Goal: Information Seeking & Learning: Learn about a topic

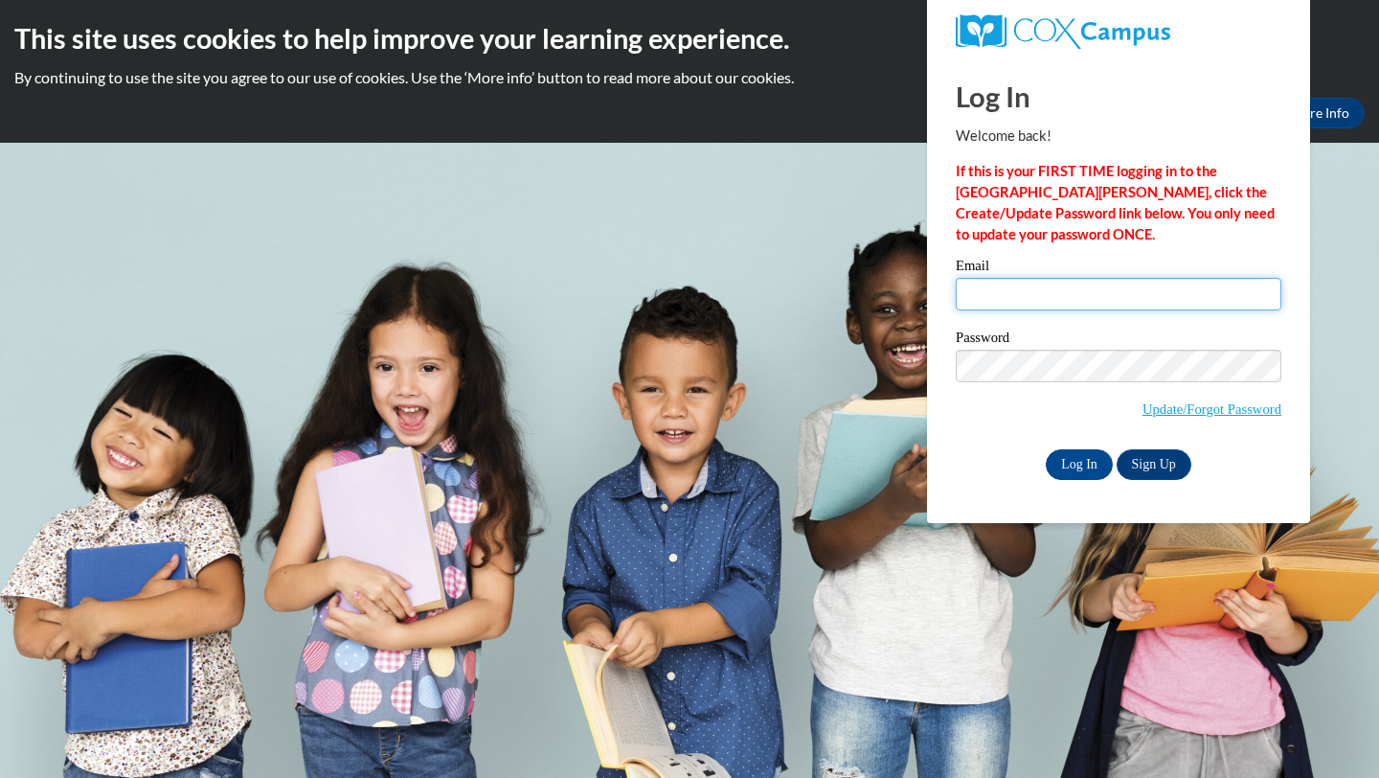
click at [997, 300] on input "Email" at bounding box center [1119, 294] width 326 height 33
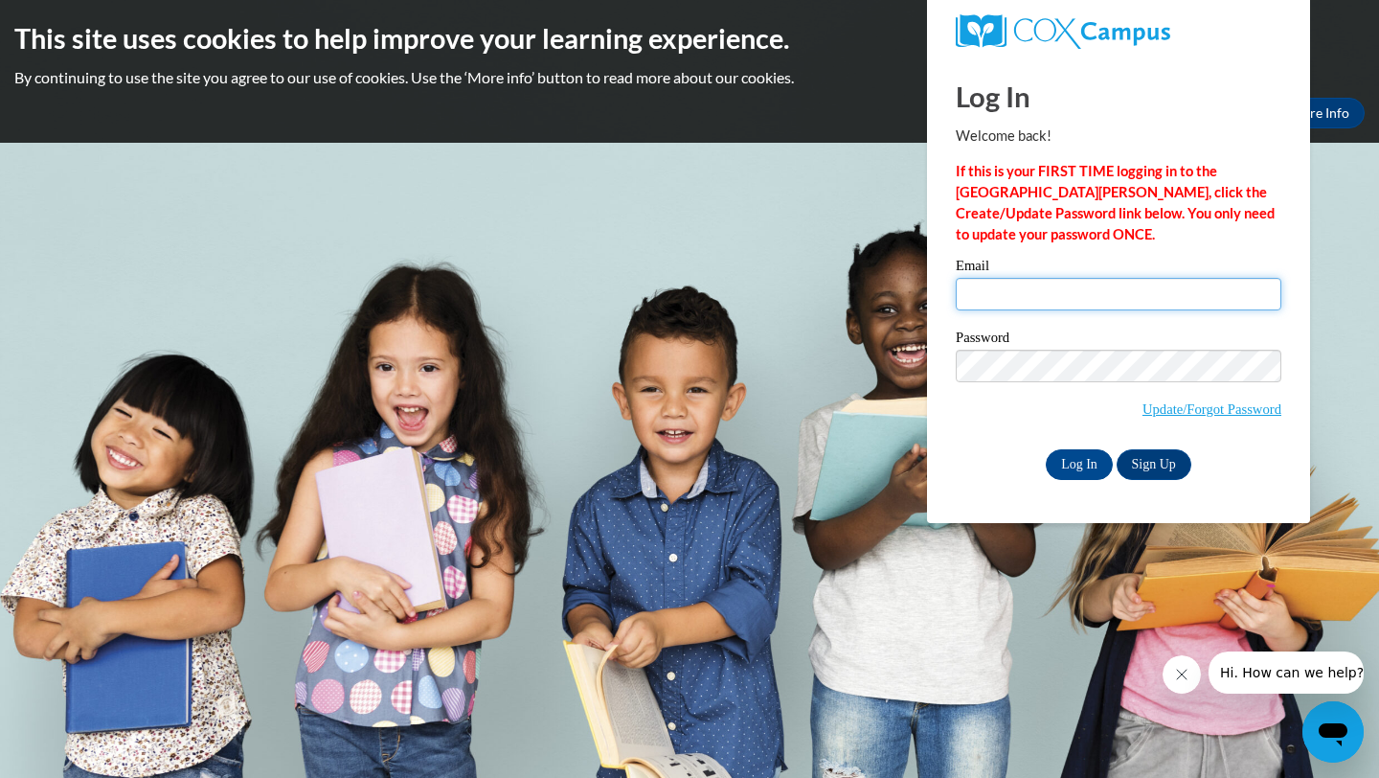
type input "noneal@bpc.edu"
click at [1067, 463] on input "Log In" at bounding box center [1079, 464] width 67 height 31
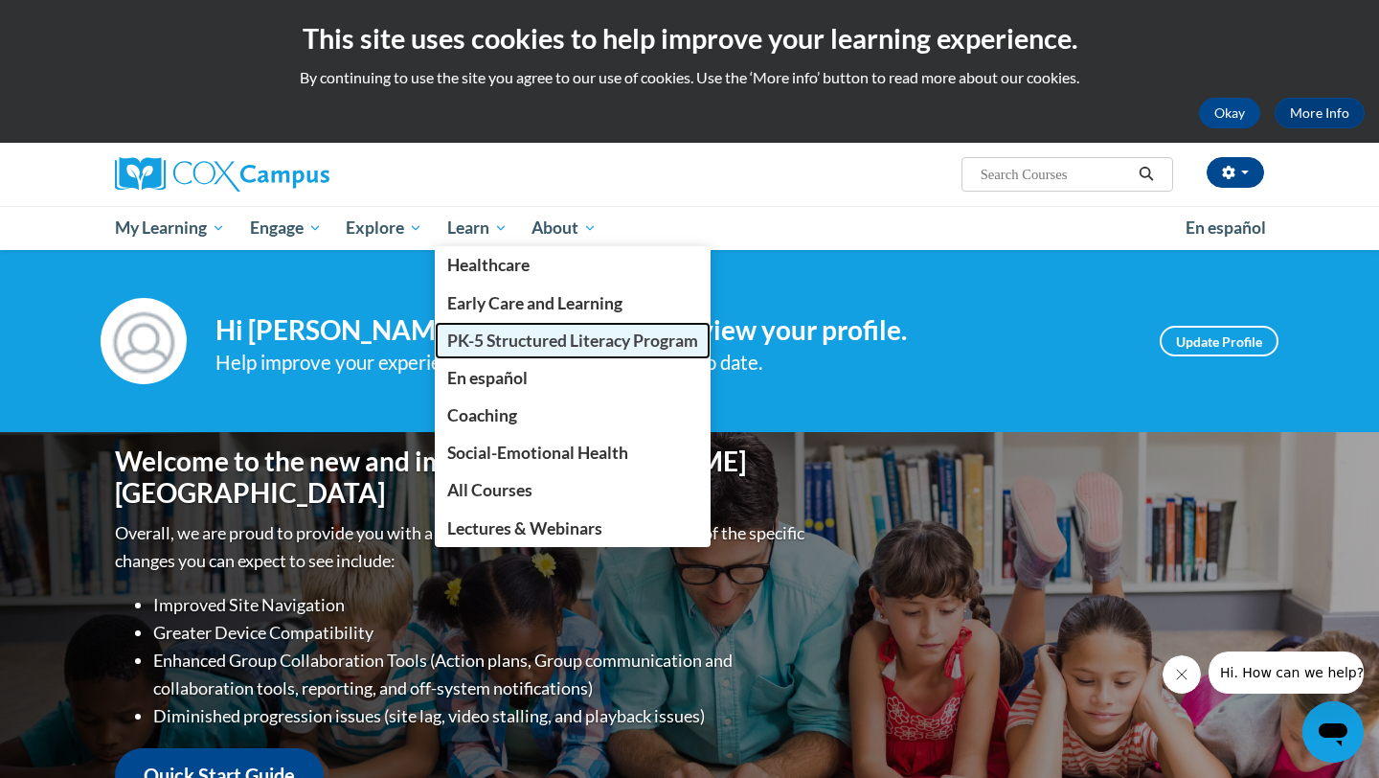
click at [504, 342] on span "PK-5 Structured Literacy Program" at bounding box center [572, 340] width 251 height 20
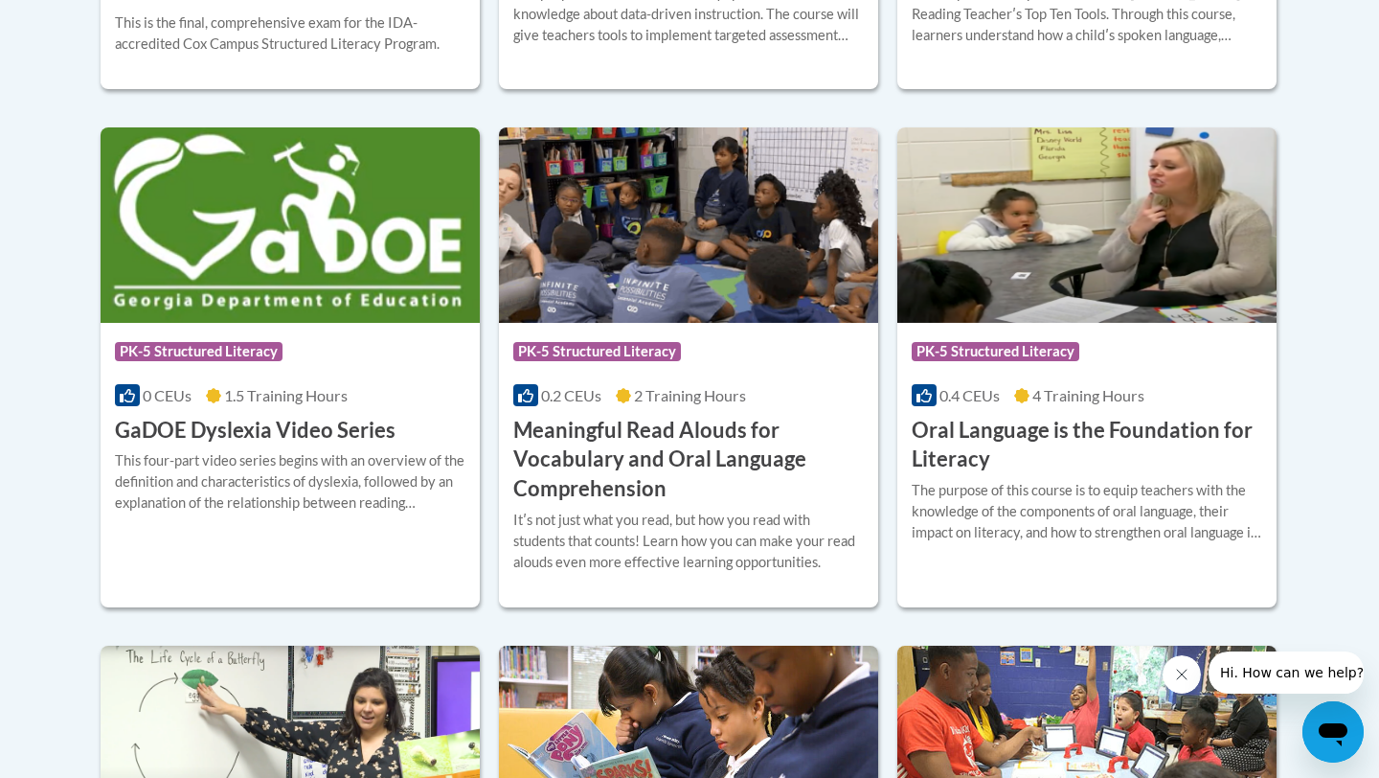
scroll to position [1219, 0]
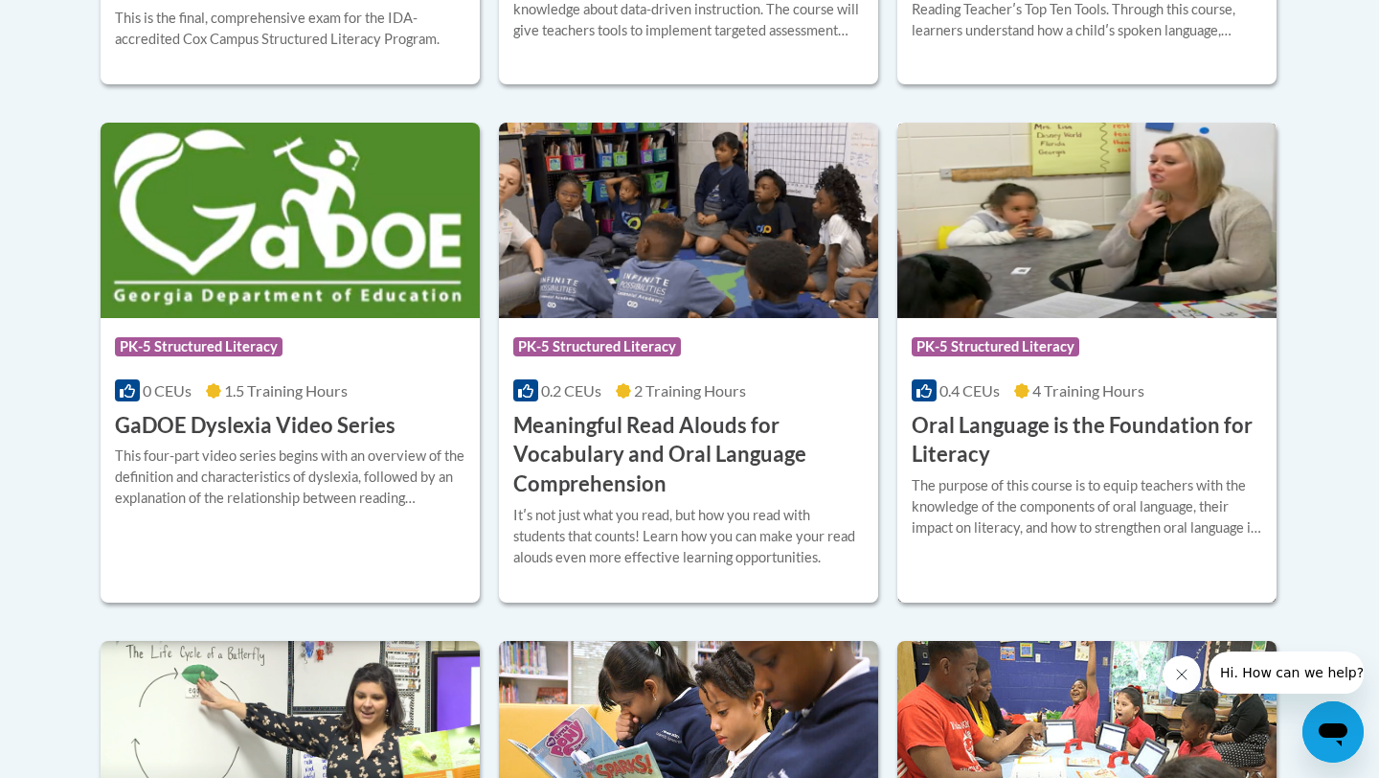
click at [970, 429] on h3 "Oral Language is the Foundation for Literacy" at bounding box center [1087, 440] width 351 height 59
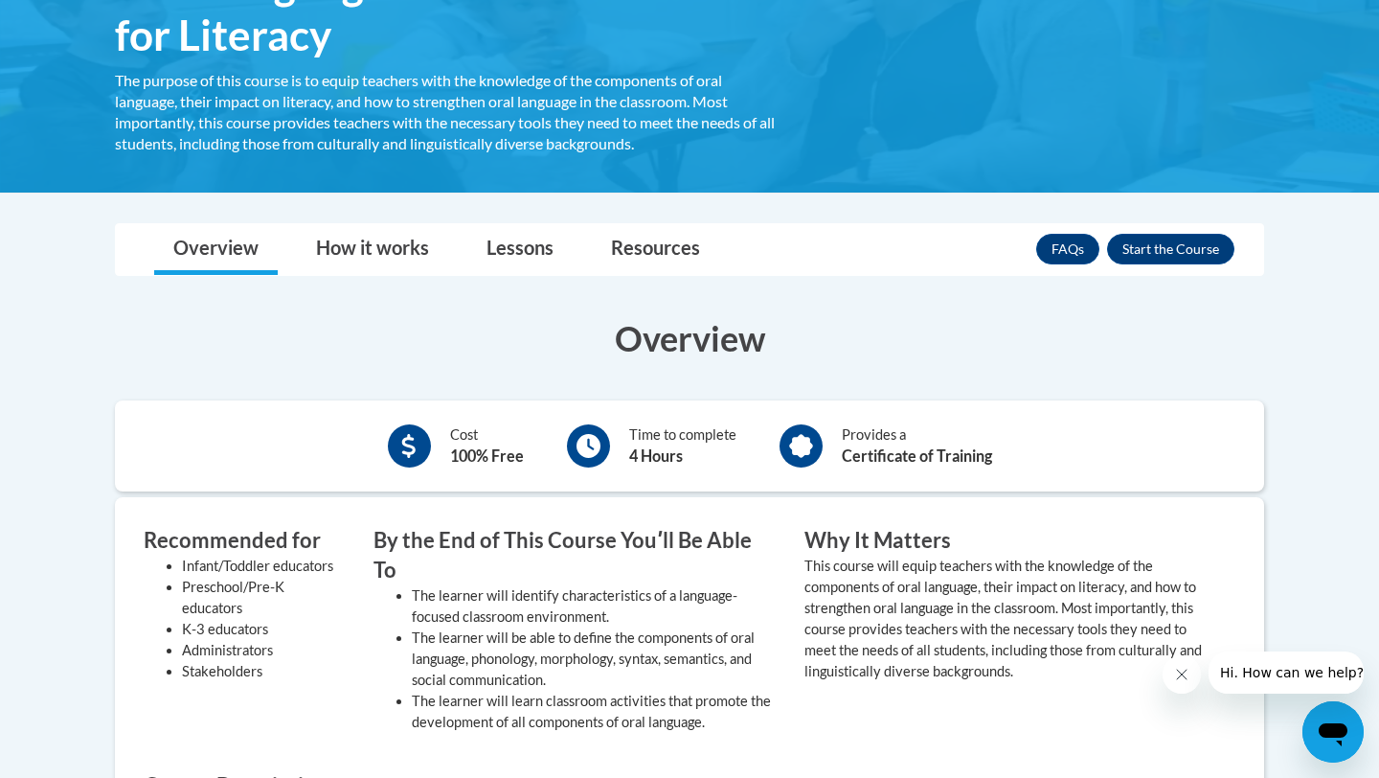
scroll to position [178, 0]
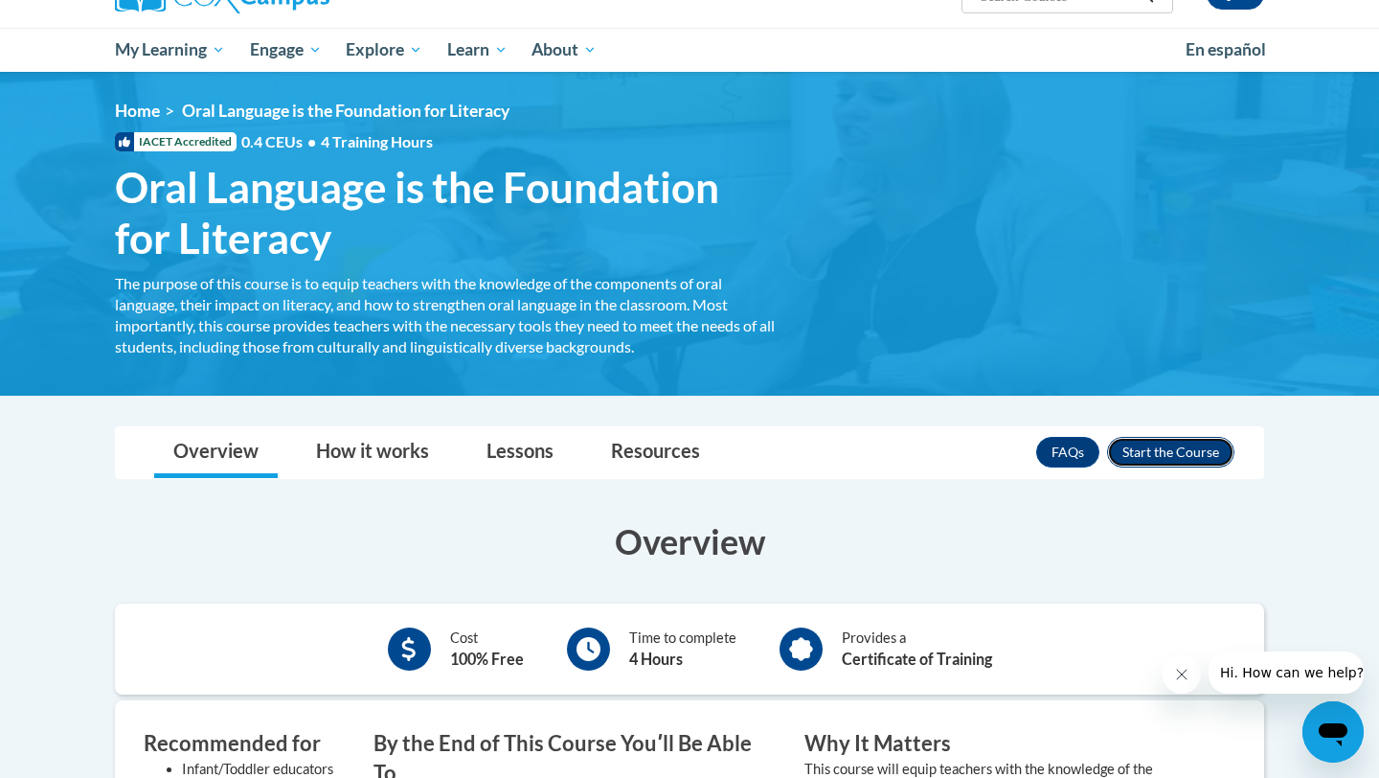
click at [1140, 448] on button "Enroll" at bounding box center [1170, 452] width 127 height 31
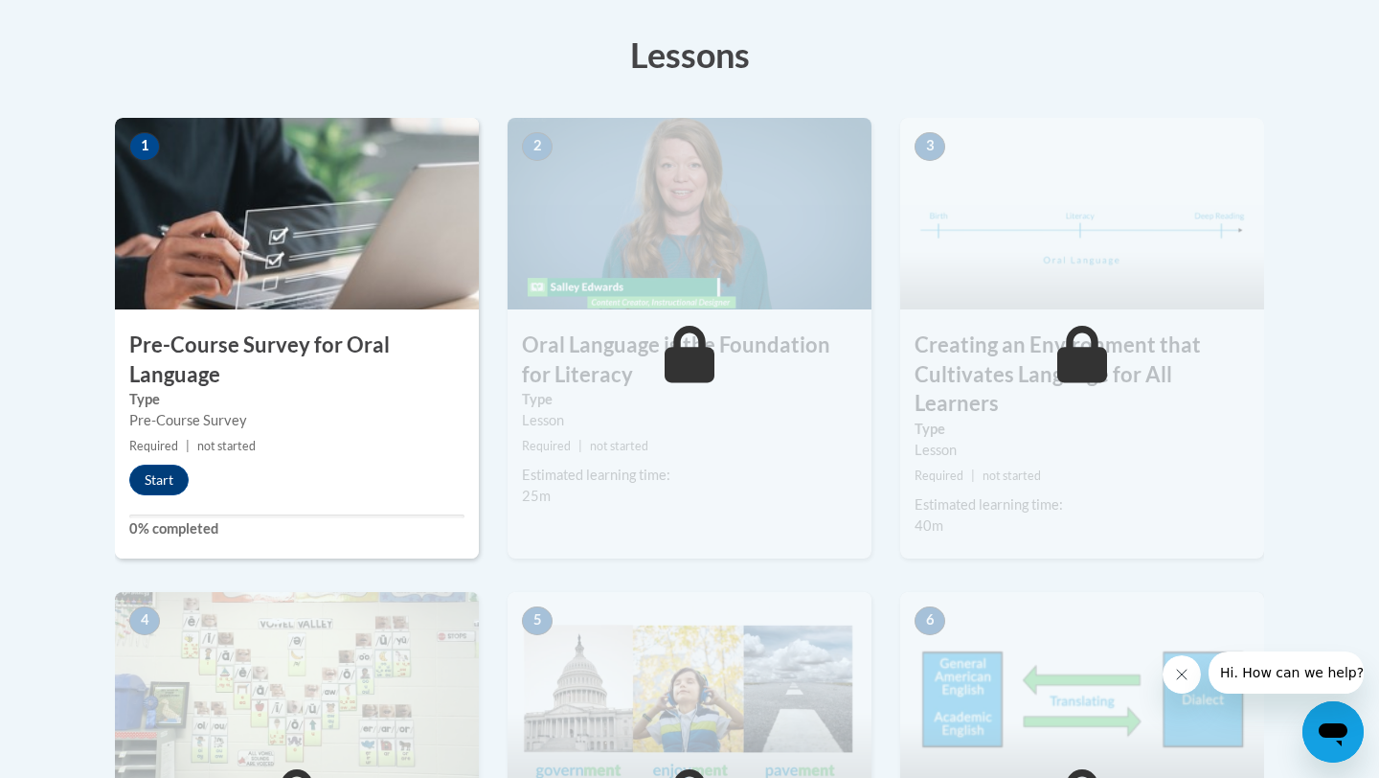
scroll to position [533, 0]
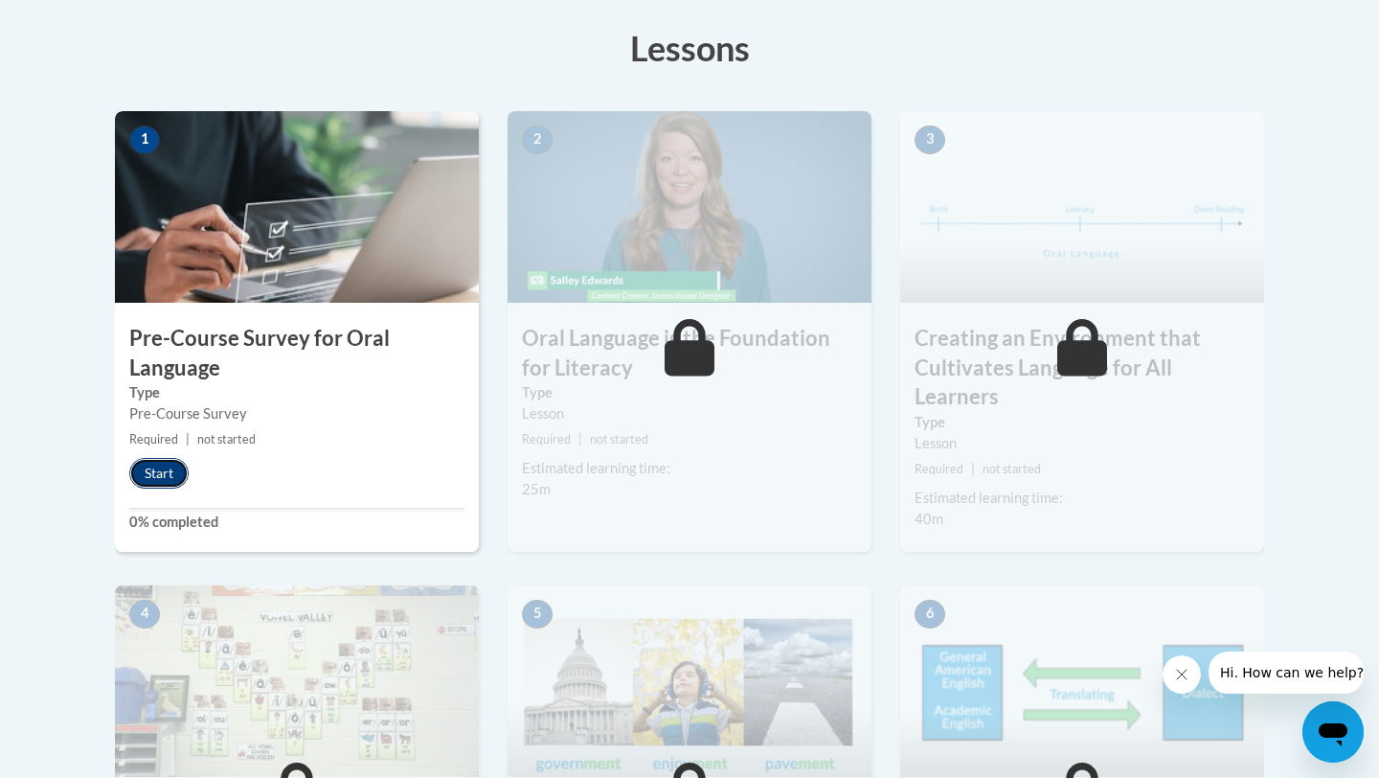
click at [155, 482] on button "Start" at bounding box center [158, 473] width 59 height 31
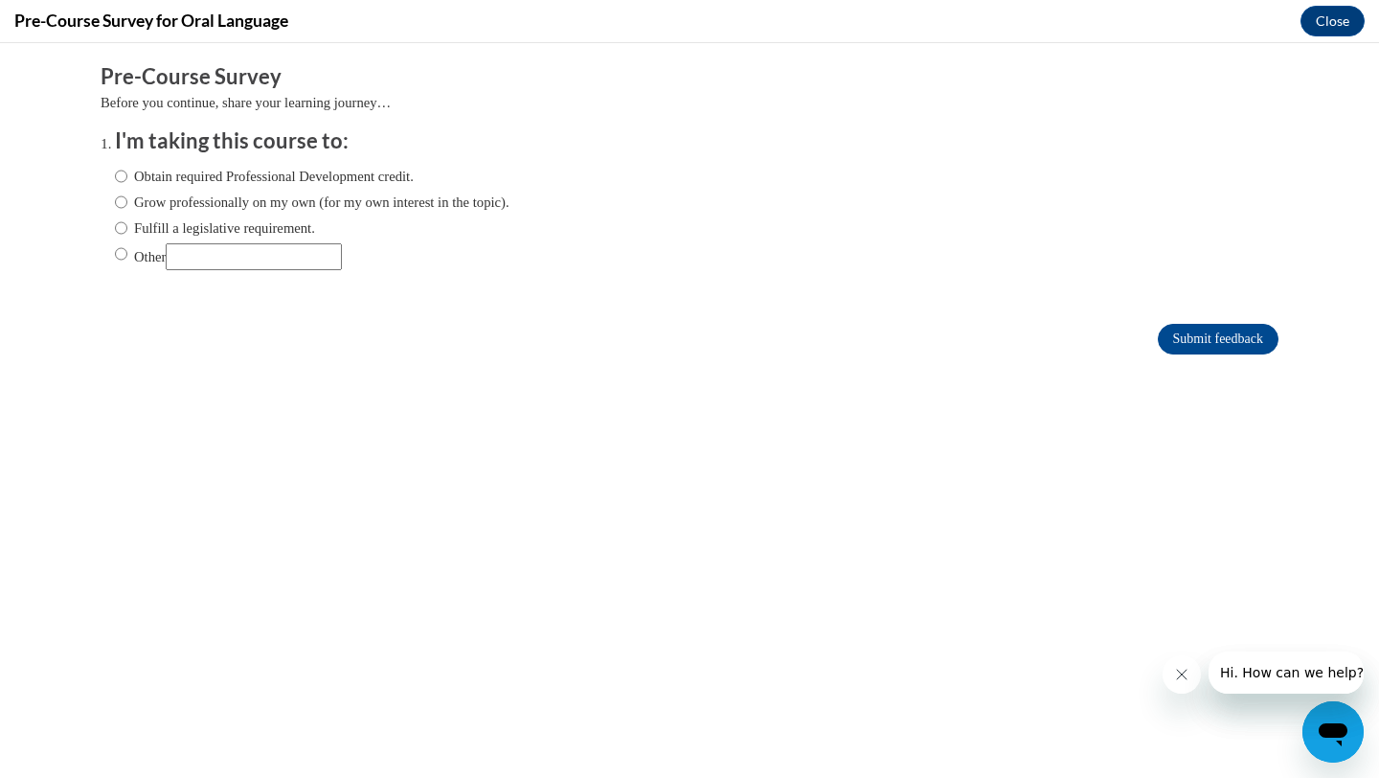
scroll to position [0, 0]
click at [245, 261] on input "Other" at bounding box center [254, 256] width 176 height 27
type input "EDU course requirement"
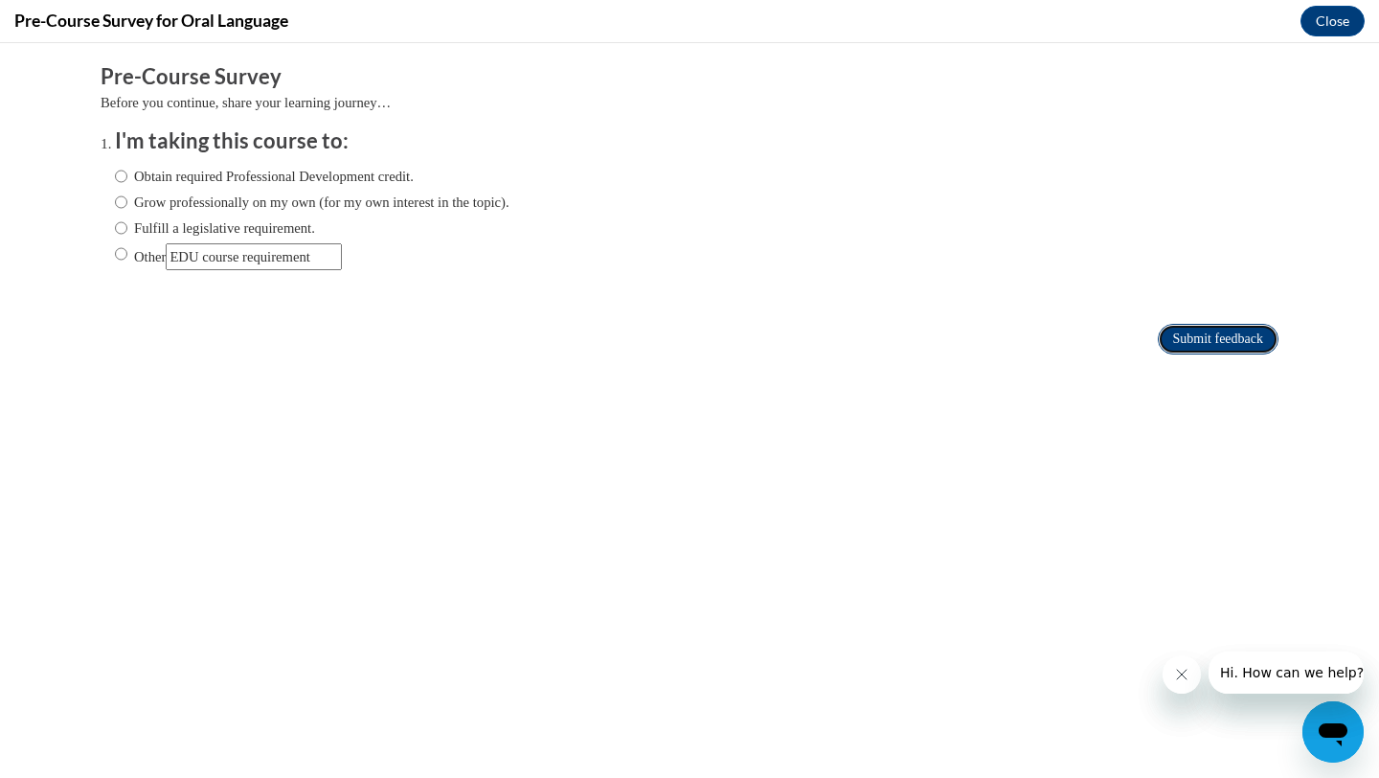
click at [1193, 335] on input "Submit feedback" at bounding box center [1218, 339] width 121 height 31
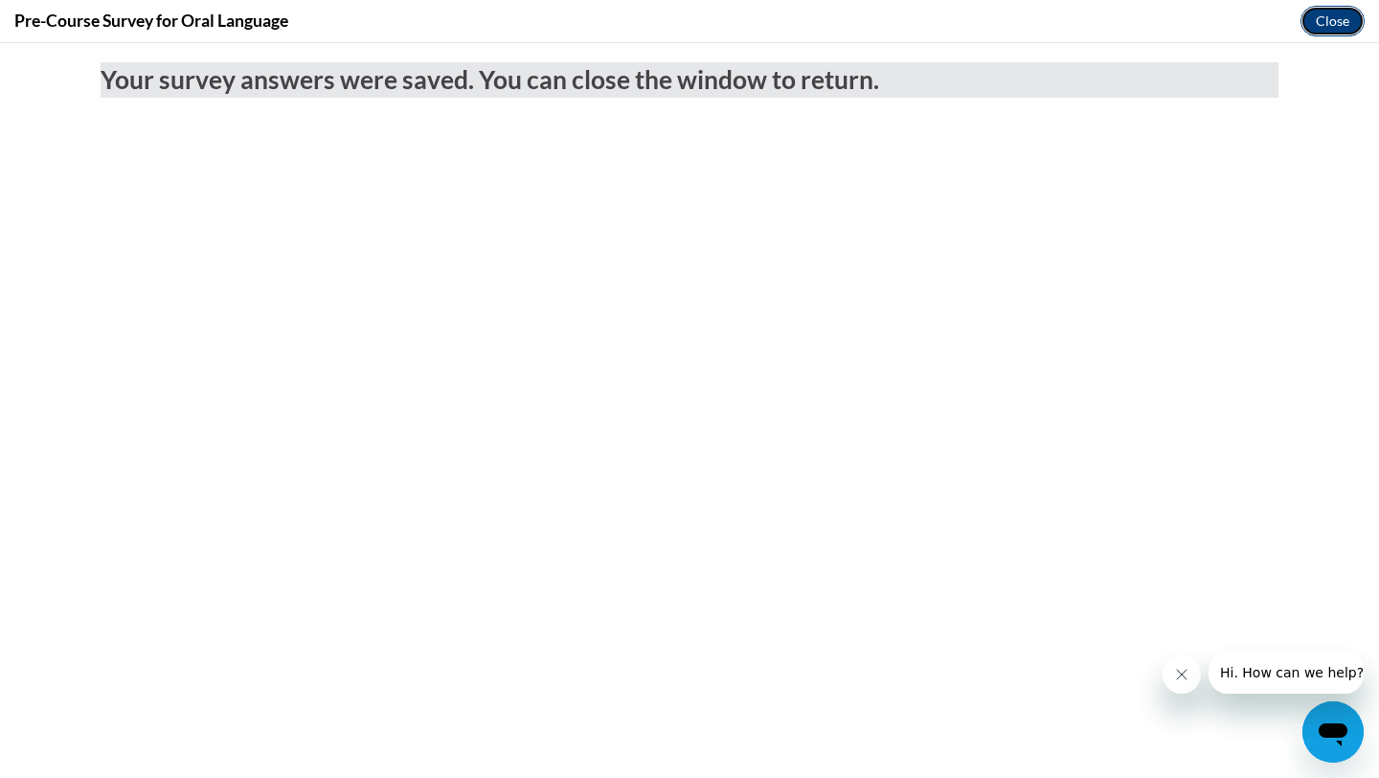
click at [1341, 26] on button "Close" at bounding box center [1333, 21] width 64 height 31
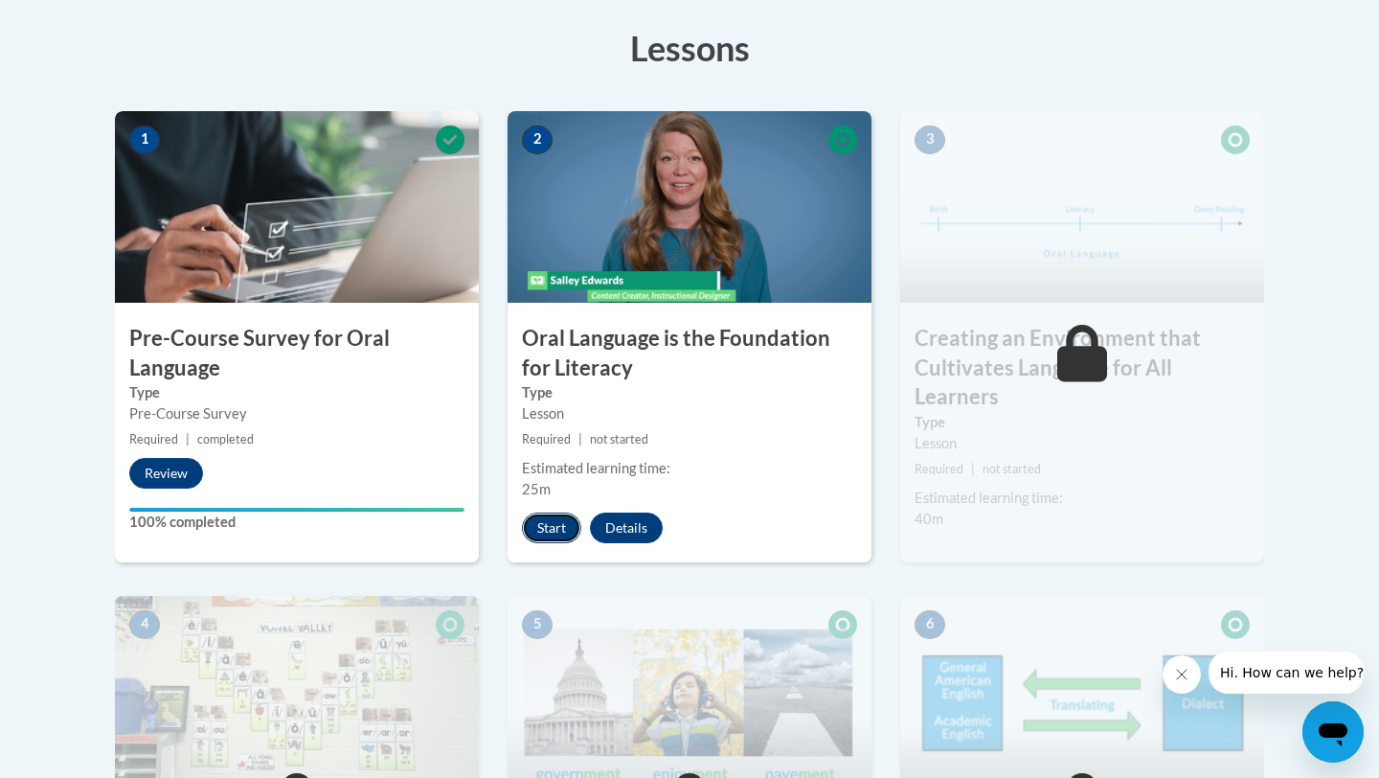
click at [541, 521] on button "Start" at bounding box center [551, 527] width 59 height 31
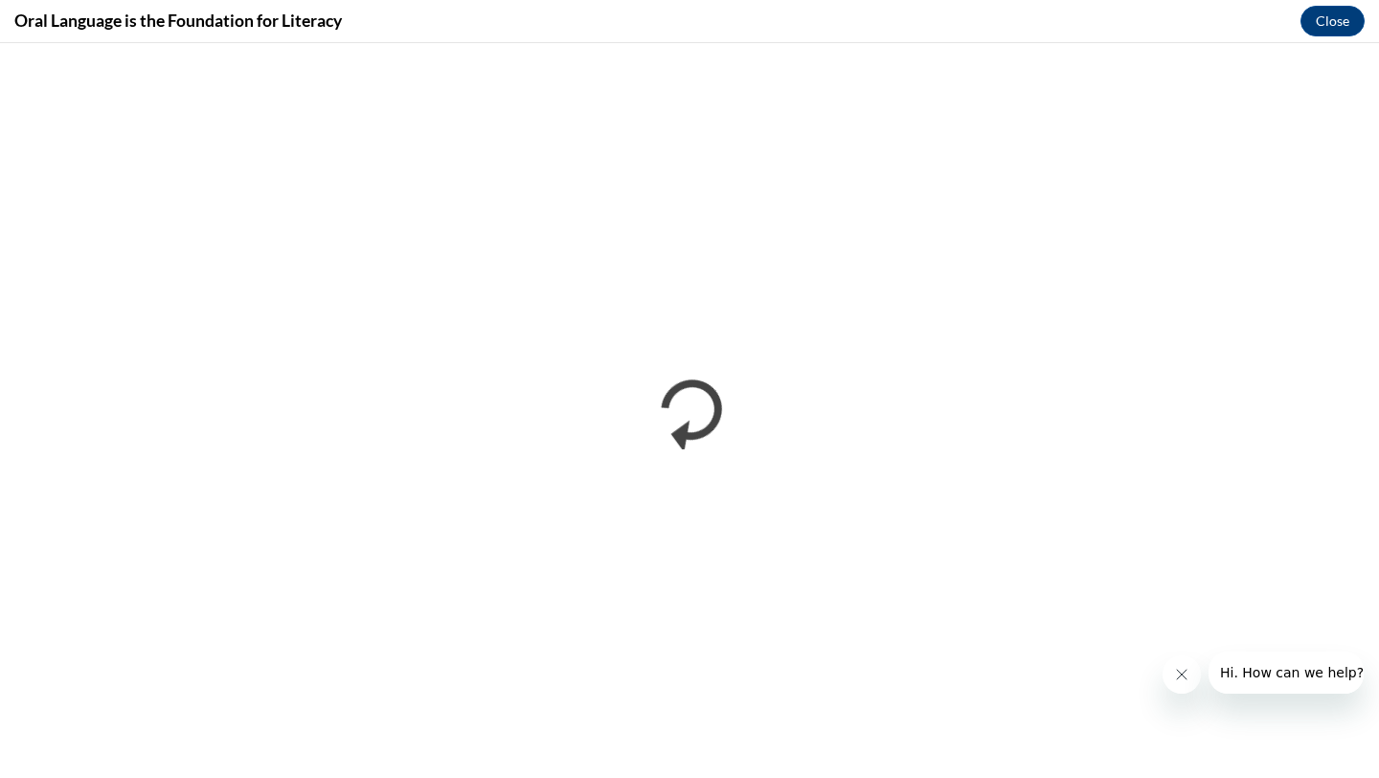
click at [1196, 651] on div at bounding box center [1263, 672] width 201 height 42
click at [1185, 676] on icon "Close message from company" at bounding box center [1181, 674] width 15 height 15
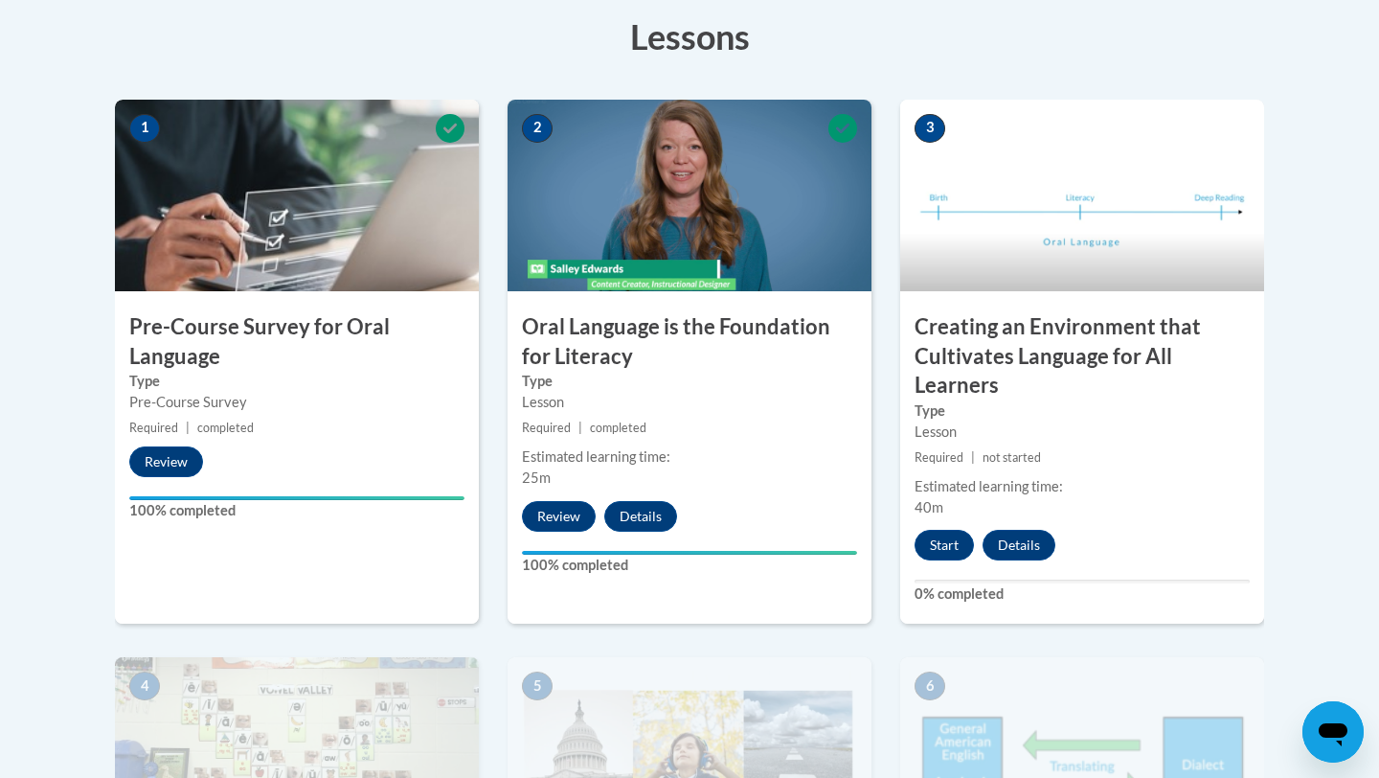
scroll to position [536, 0]
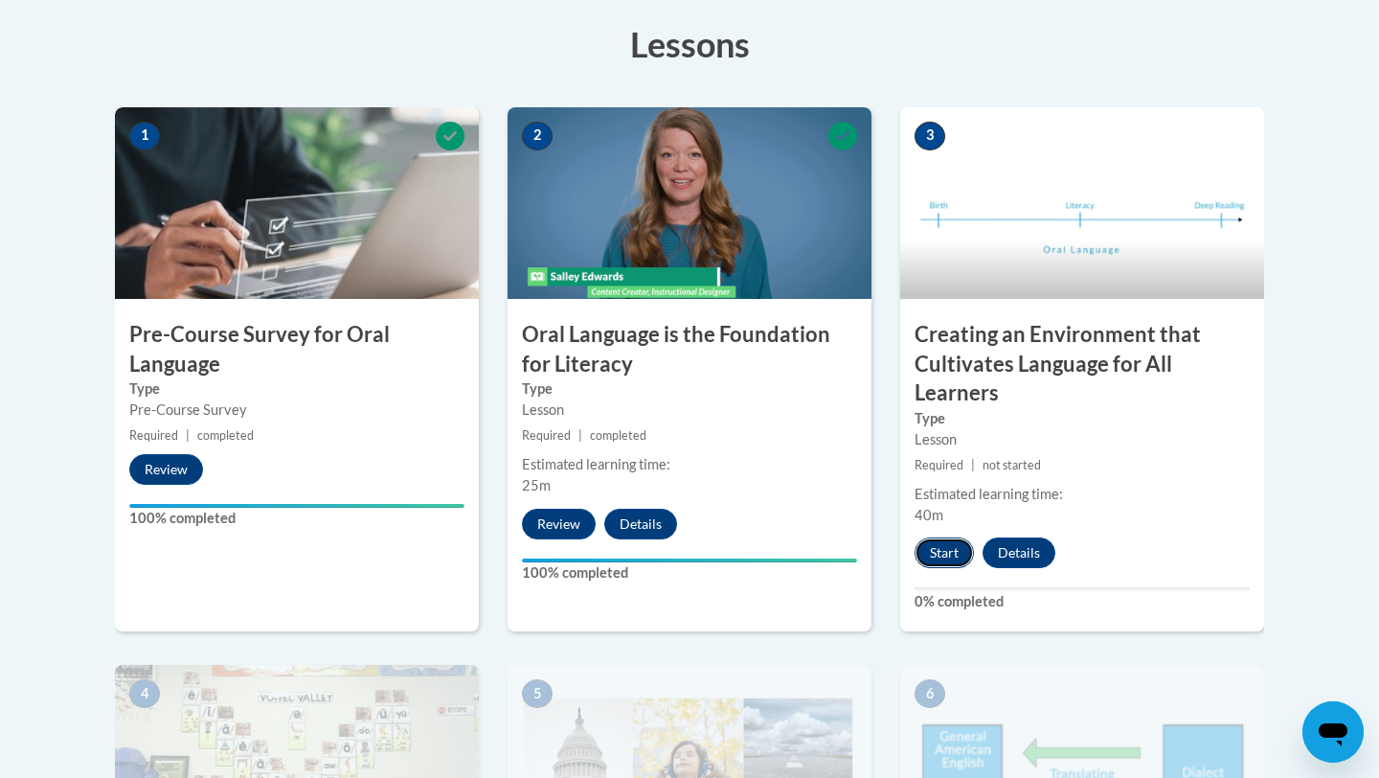
click at [933, 563] on button "Start" at bounding box center [944, 552] width 59 height 31
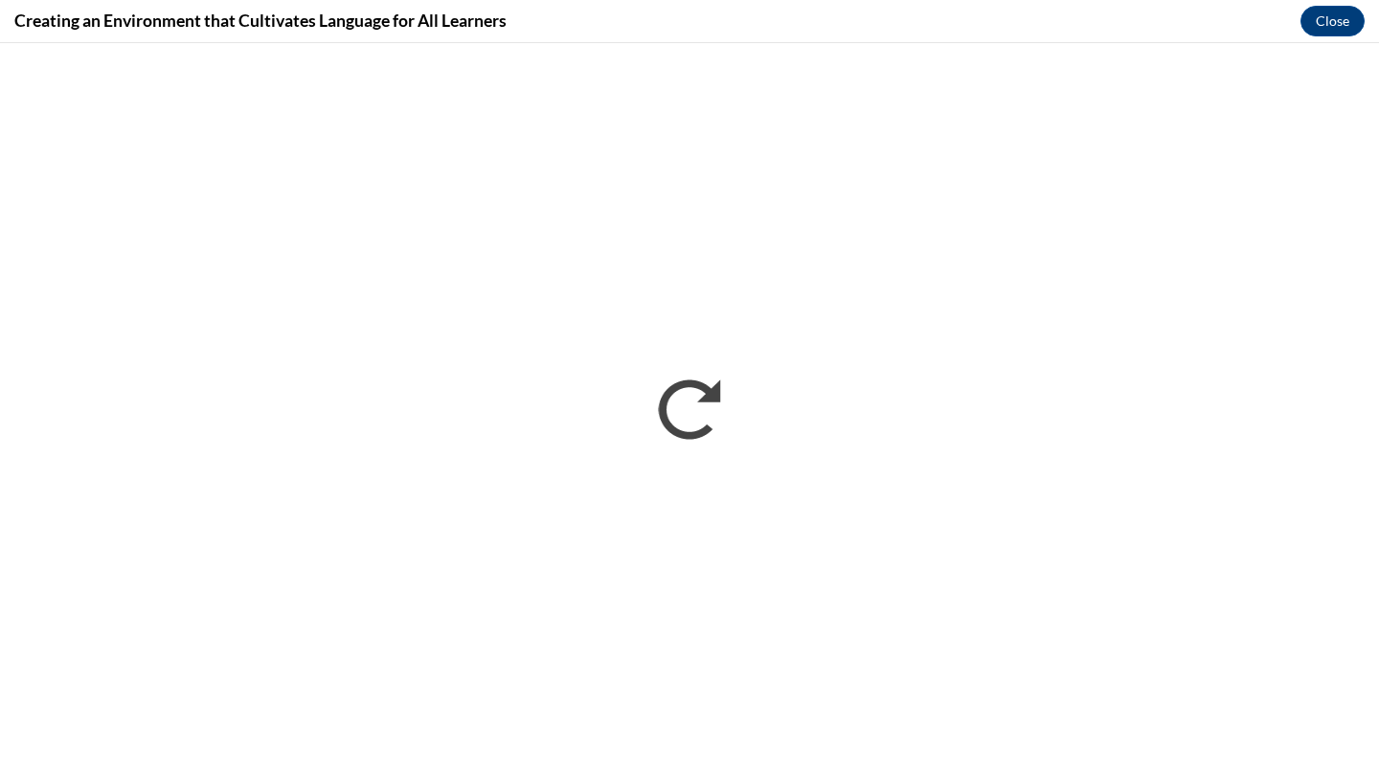
scroll to position [0, 0]
click at [1205, 27] on div "Creating an Environment that Cultivates Language for All Learners Close" at bounding box center [689, 21] width 1379 height 43
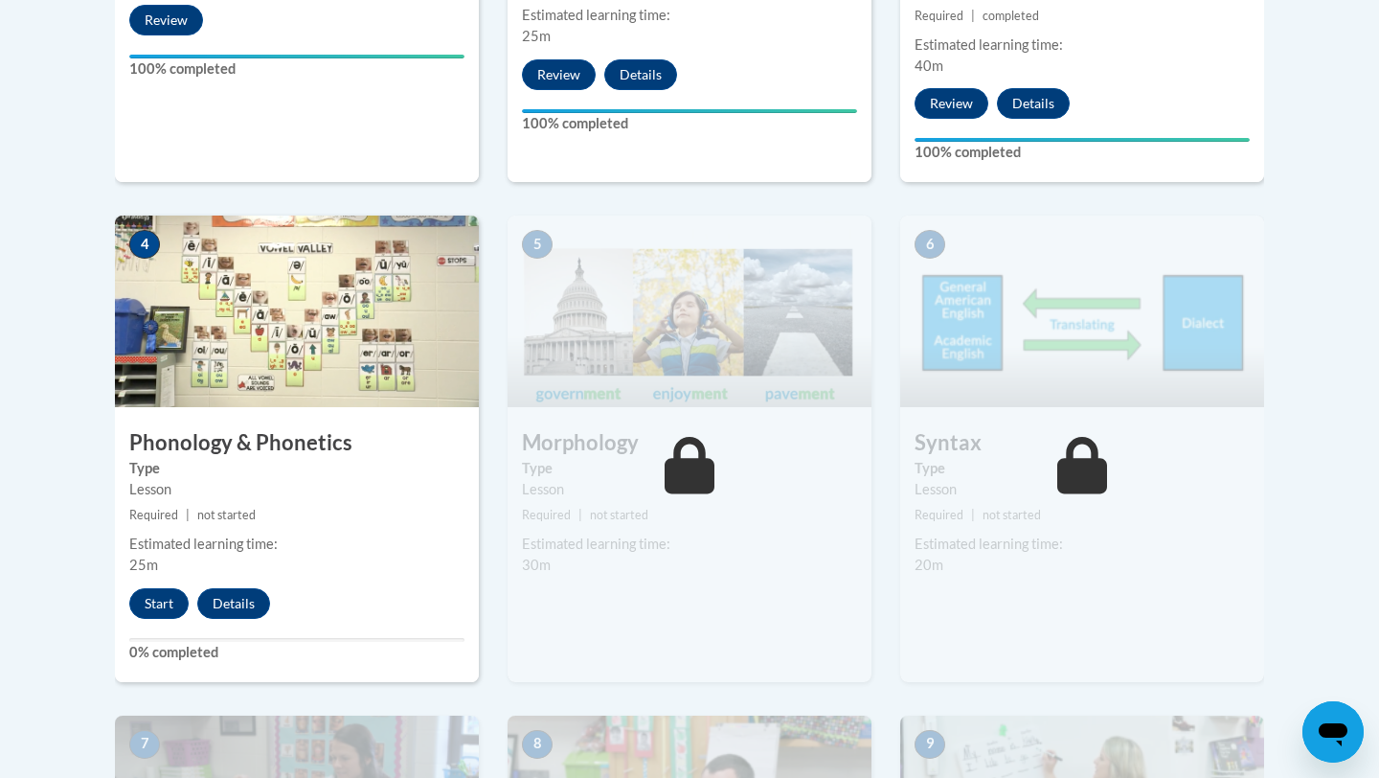
scroll to position [991, 0]
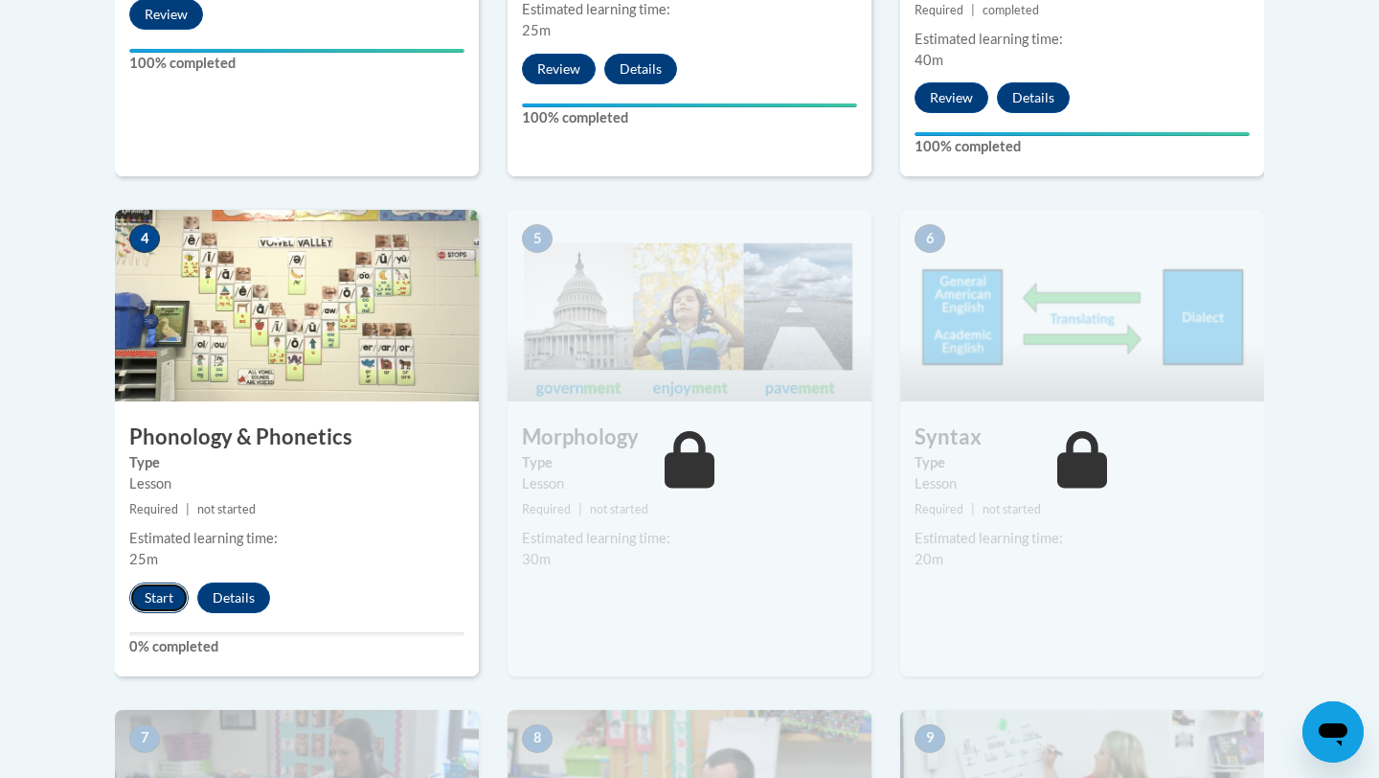
click at [148, 596] on button "Start" at bounding box center [158, 597] width 59 height 31
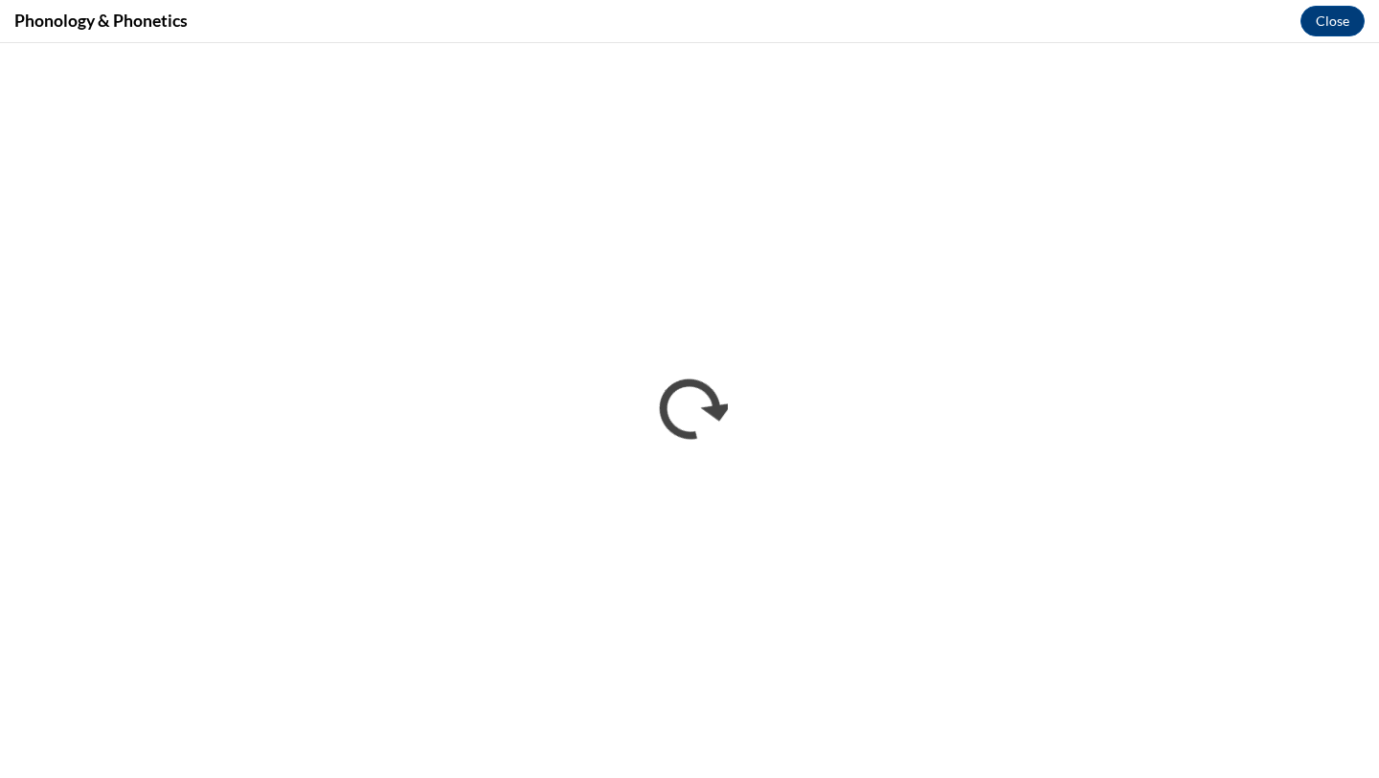
scroll to position [0, 0]
